Goal: Use online tool/utility

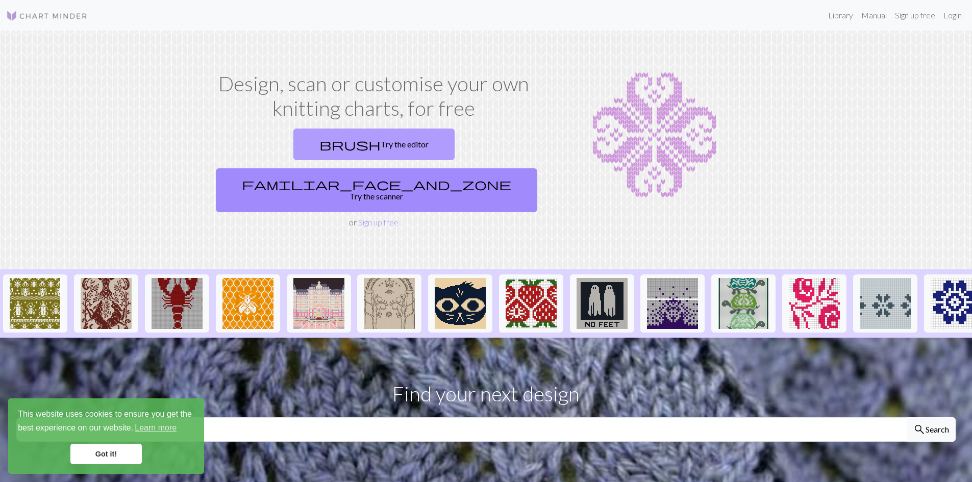
click at [319, 149] on link "brush Try the editor" at bounding box center [374, 145] width 161 height 32
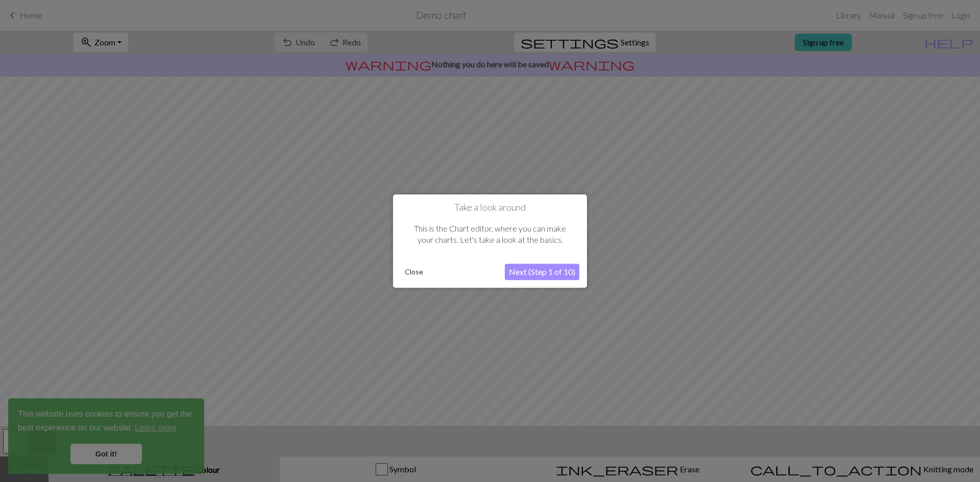
click at [567, 274] on button "Next (Step 1 of 10)" at bounding box center [542, 272] width 75 height 16
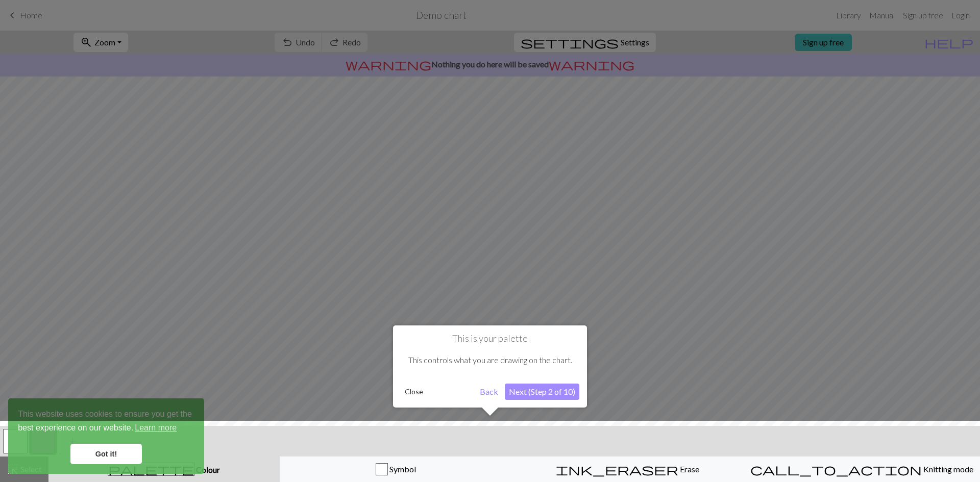
click at [544, 389] on button "Next (Step 2 of 10)" at bounding box center [542, 392] width 75 height 16
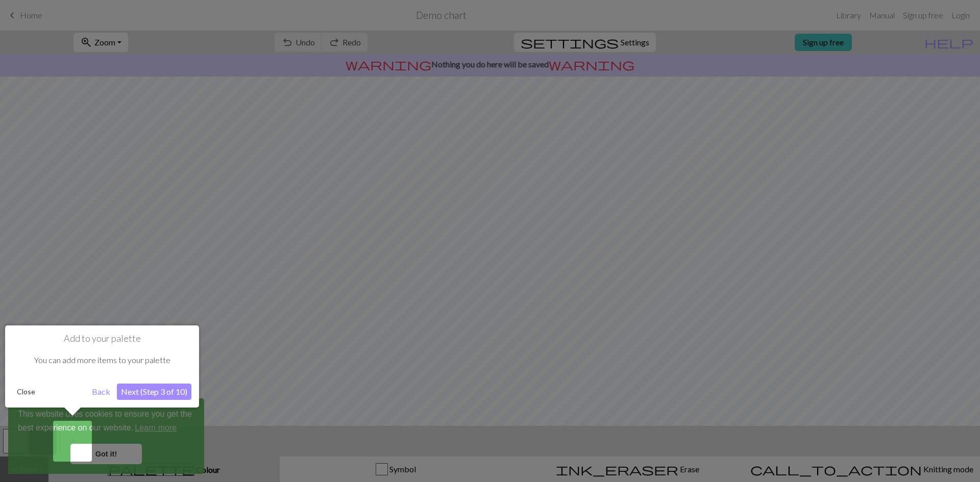
click at [148, 393] on button "Next (Step 3 of 10)" at bounding box center [154, 392] width 75 height 16
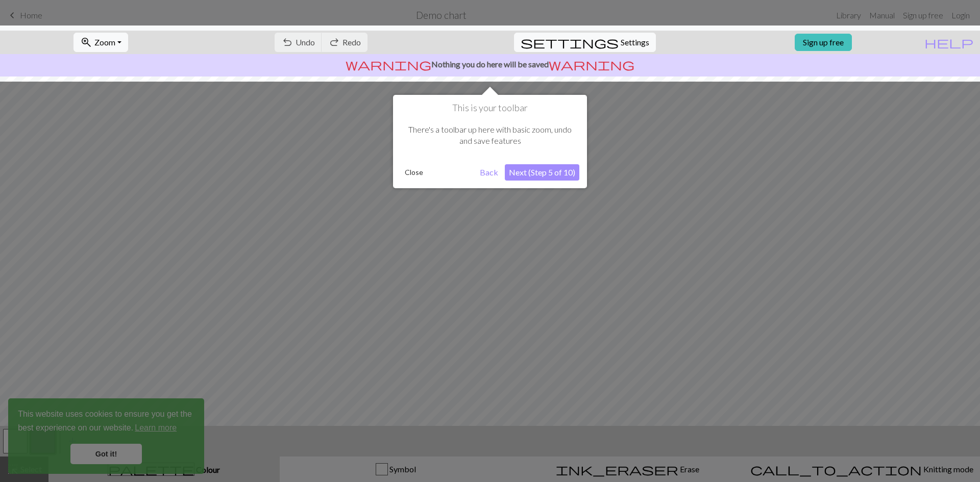
click at [563, 172] on button "Next (Step 5 of 10)" at bounding box center [542, 172] width 75 height 16
